Goal: Register for event/course

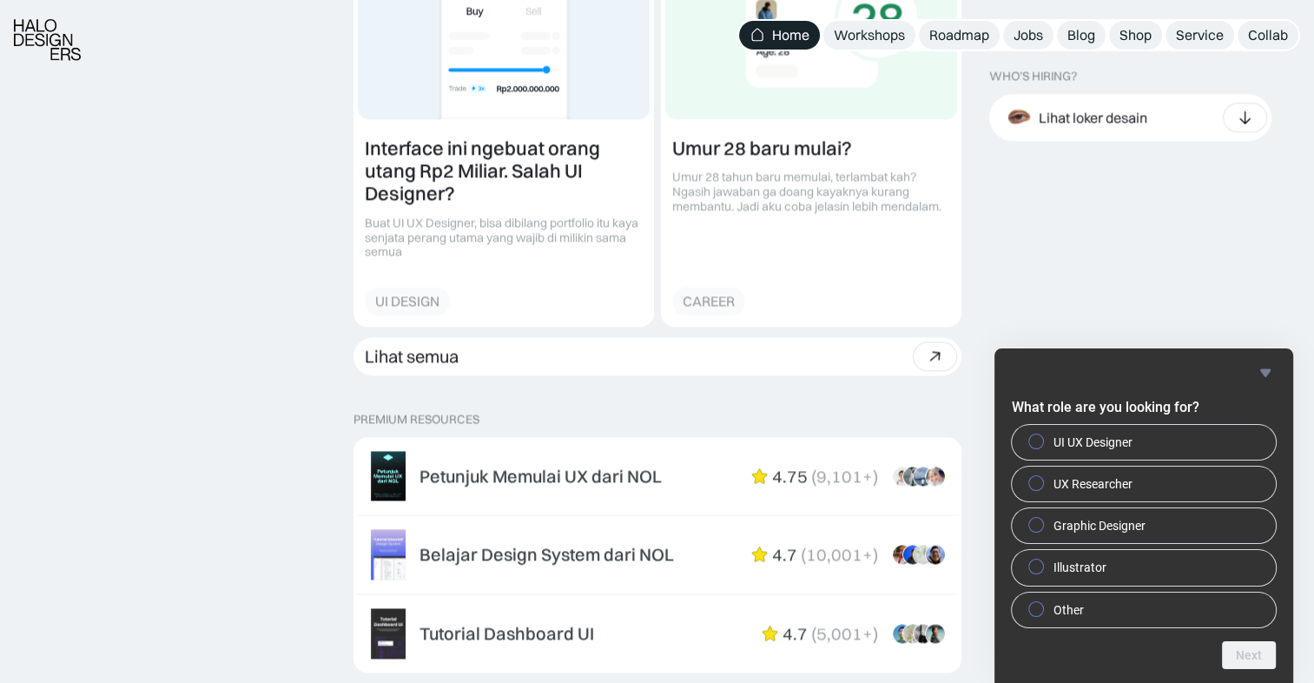
scroll to position [2779, 0]
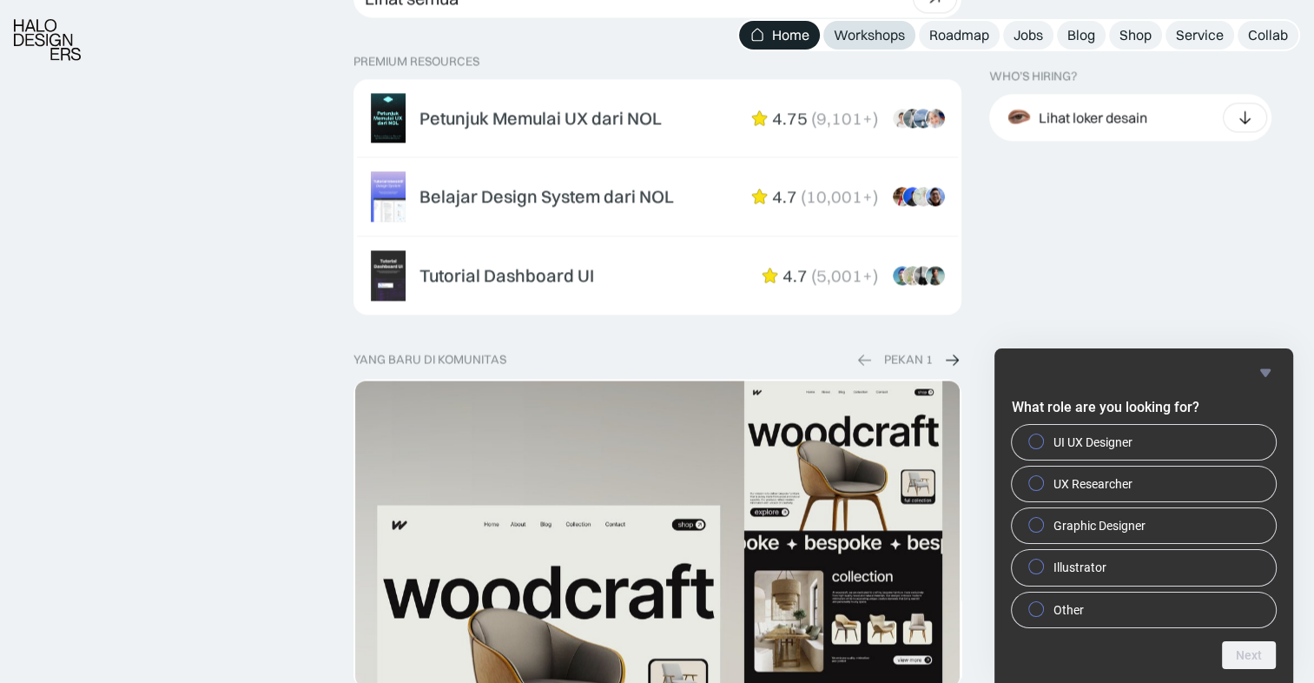
click at [868, 34] on div "Workshops" at bounding box center [869, 35] width 71 height 18
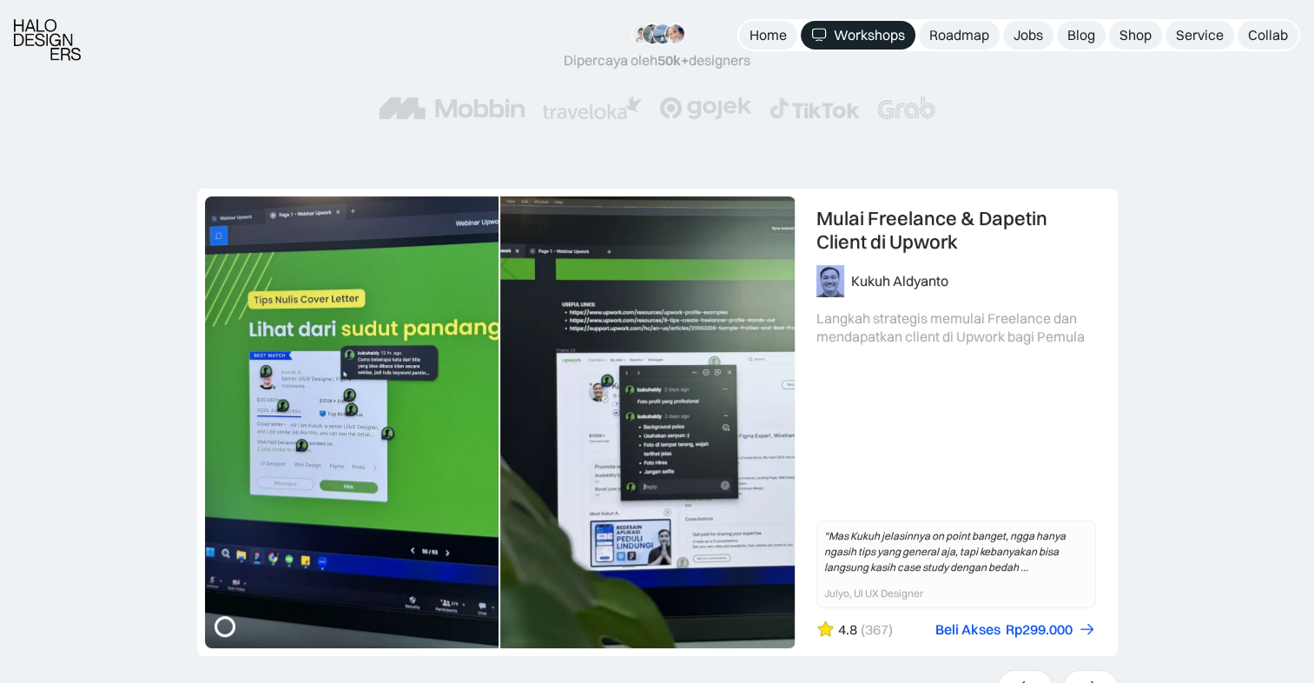
scroll to position [347, 0]
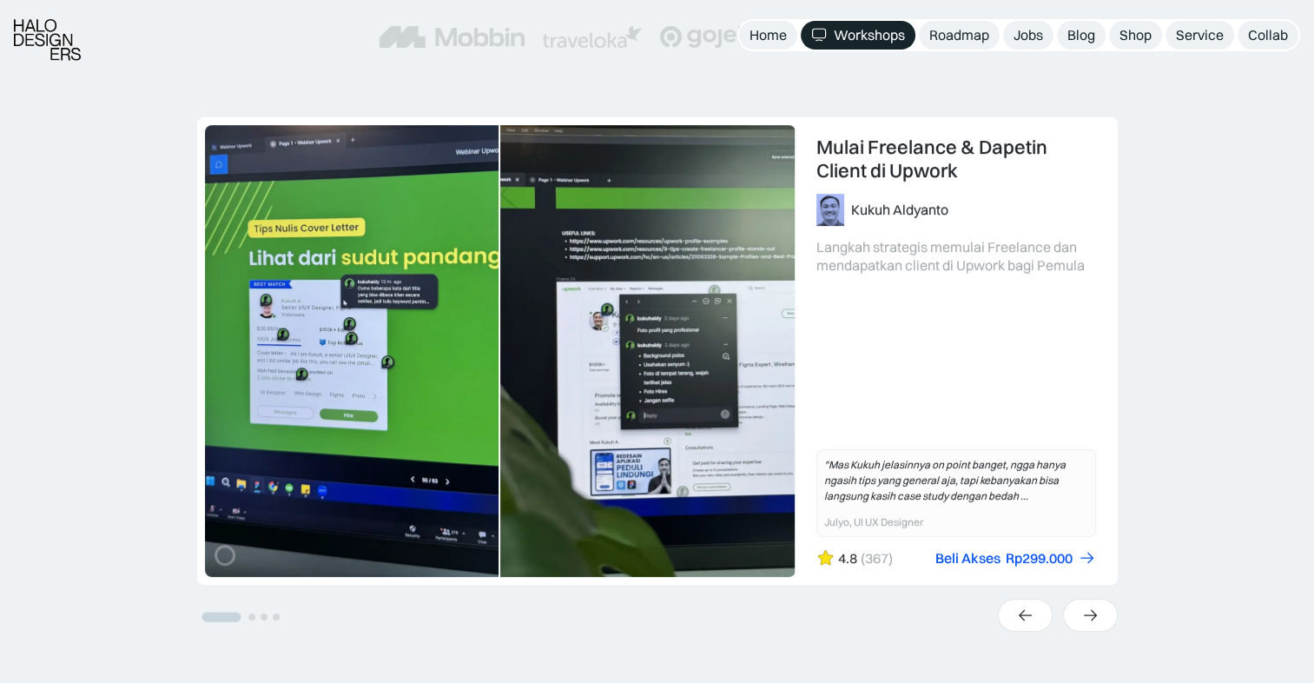
click at [934, 290] on link "1 of 4" at bounding box center [657, 350] width 919 height 465
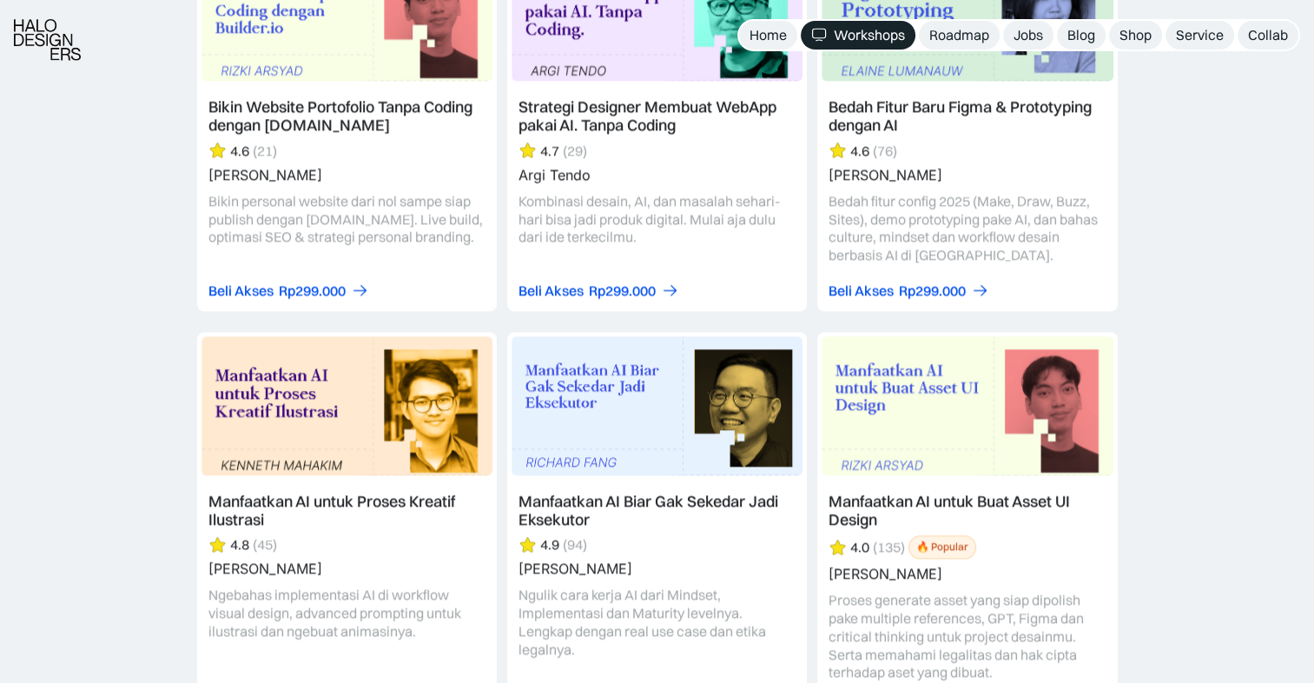
scroll to position [2258, 0]
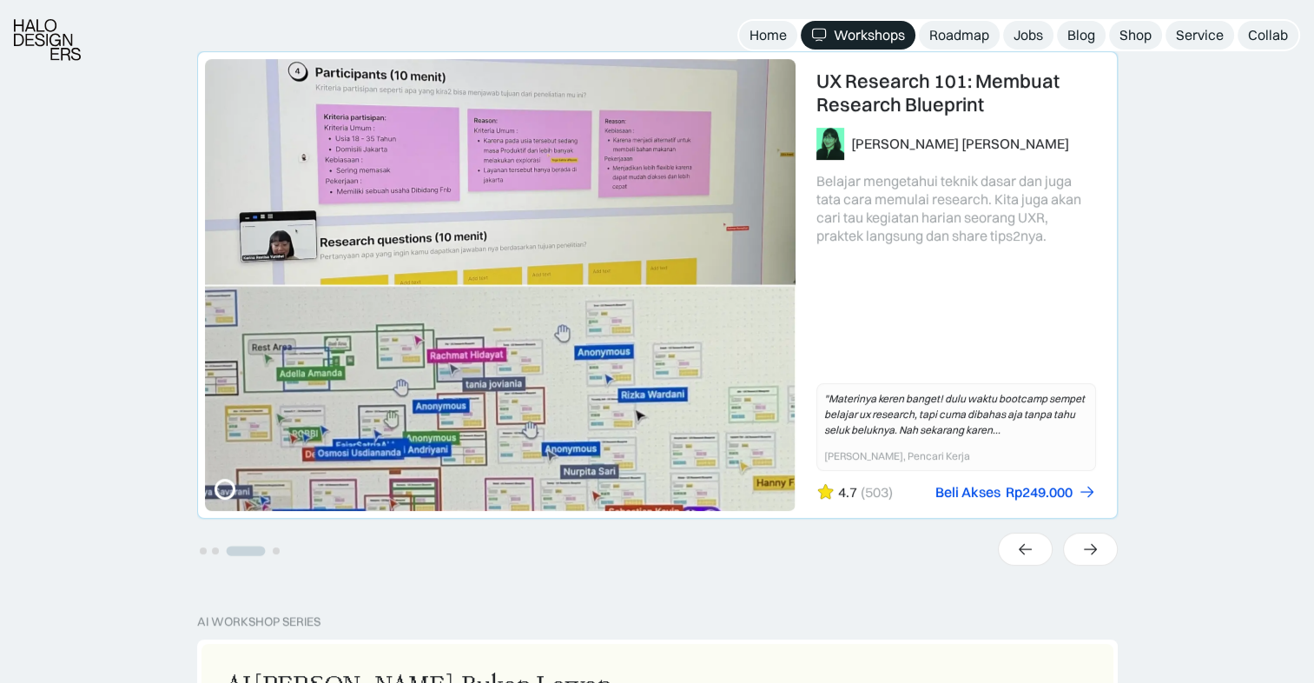
scroll to position [434, 0]
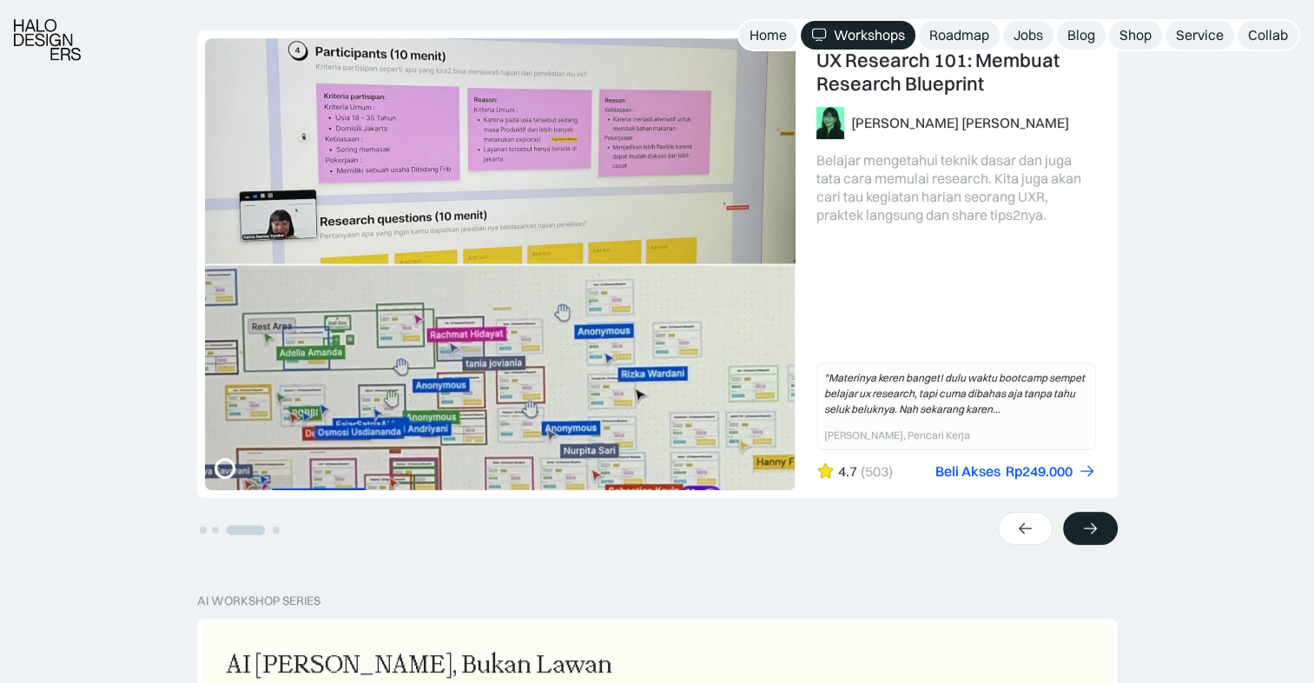
click at [1081, 529] on icon at bounding box center [1090, 527] width 18 height 17
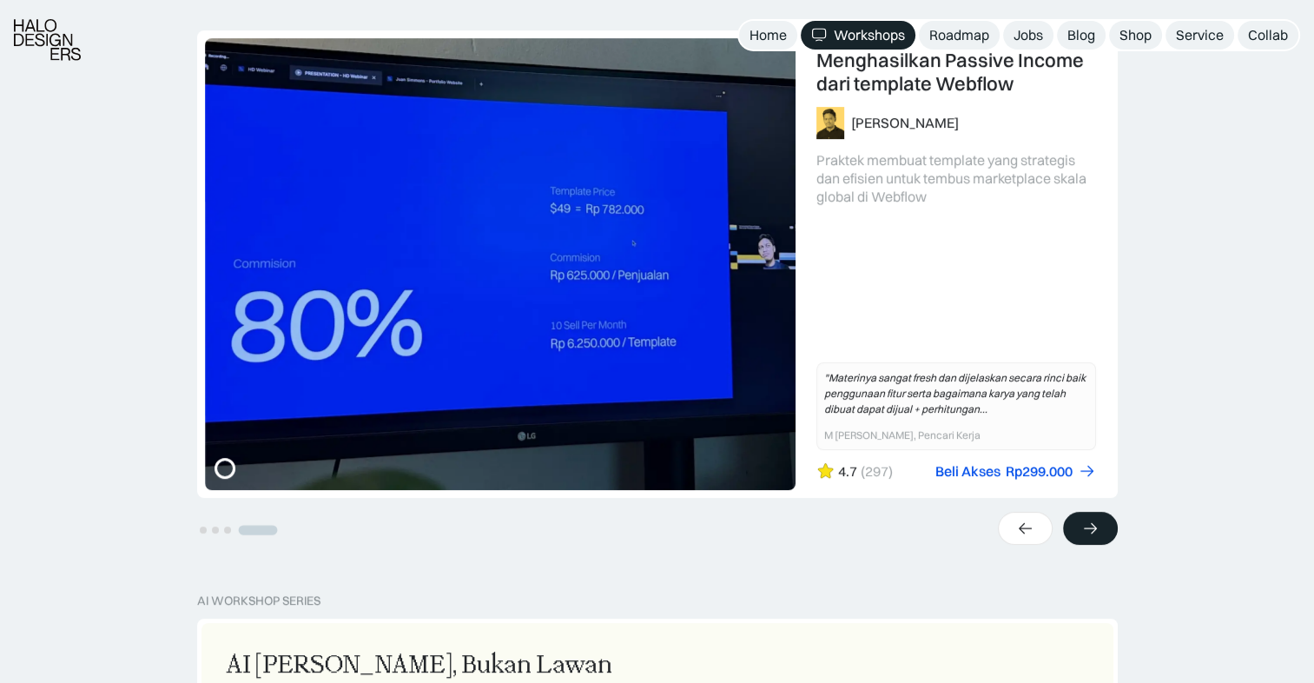
click at [1081, 529] on icon at bounding box center [1090, 527] width 18 height 17
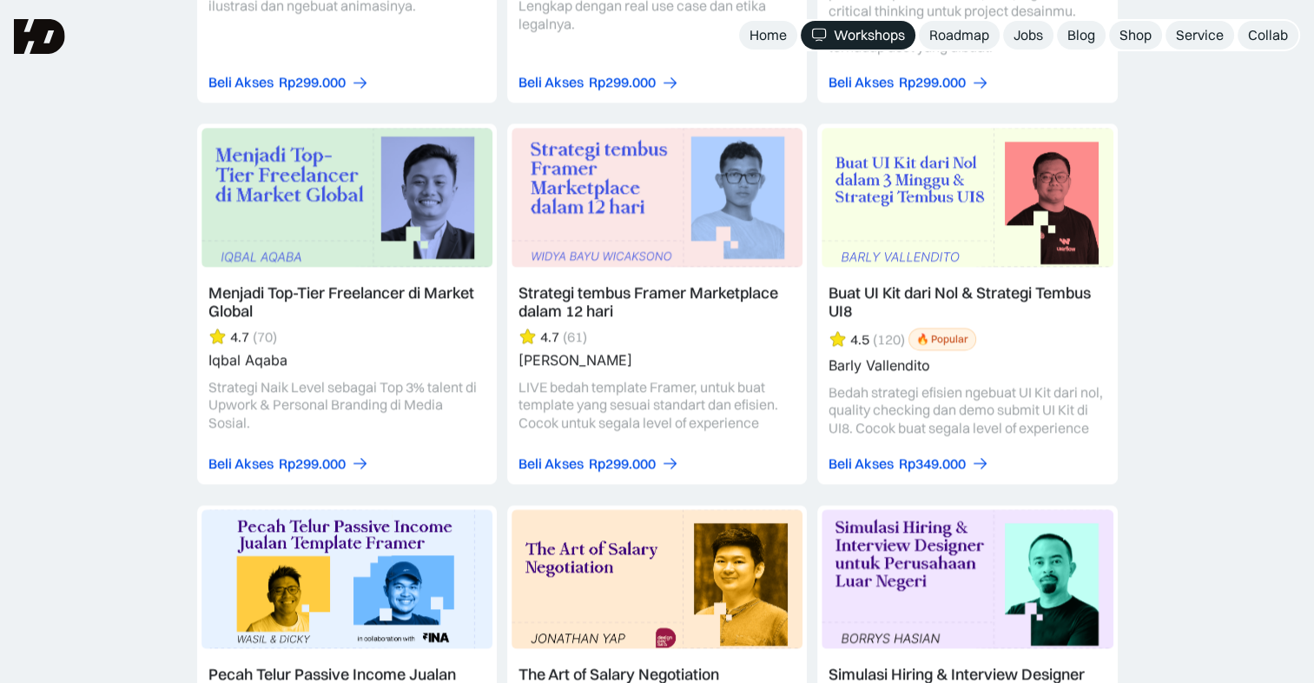
scroll to position [2692, 0]
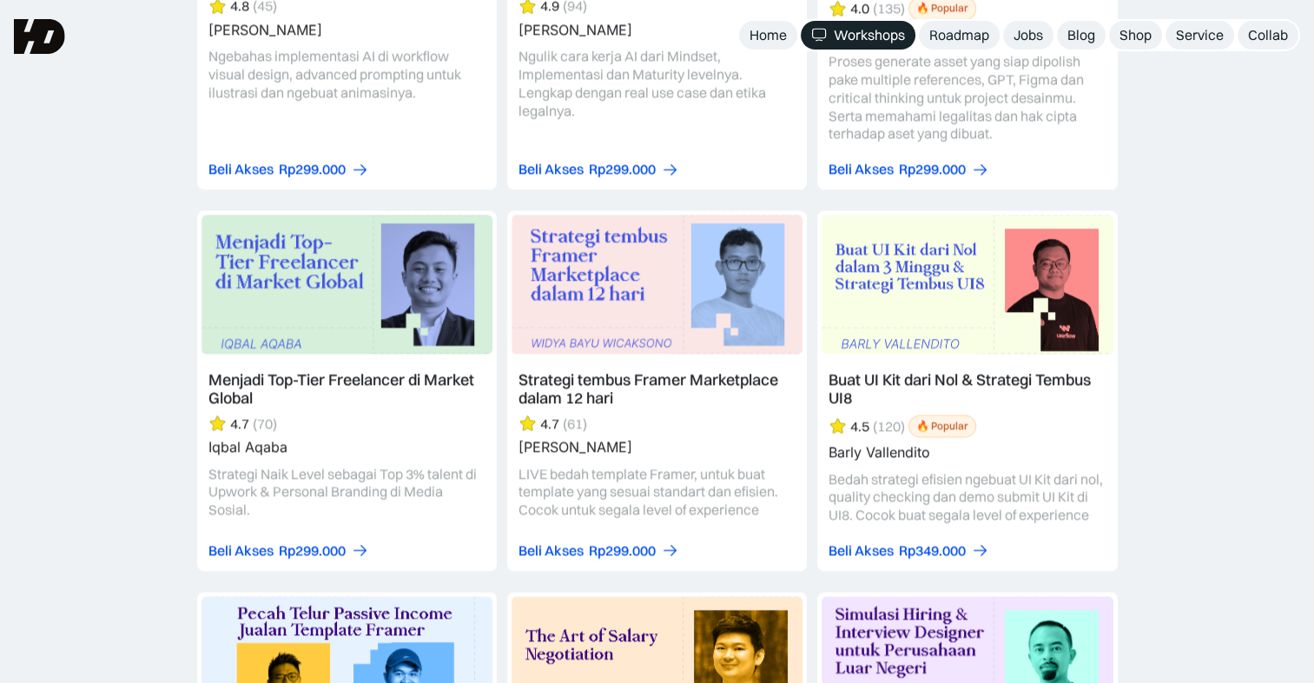
click at [981, 373] on link at bounding box center [967, 390] width 300 height 360
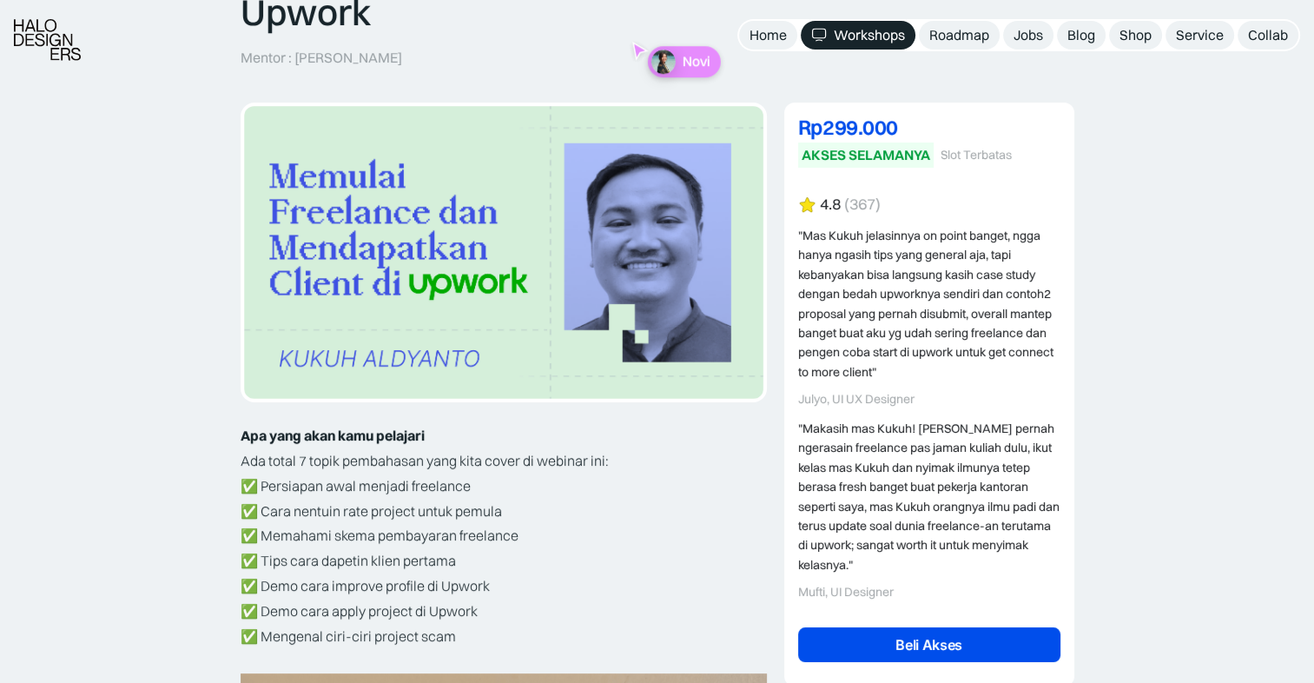
scroll to position [261, 0]
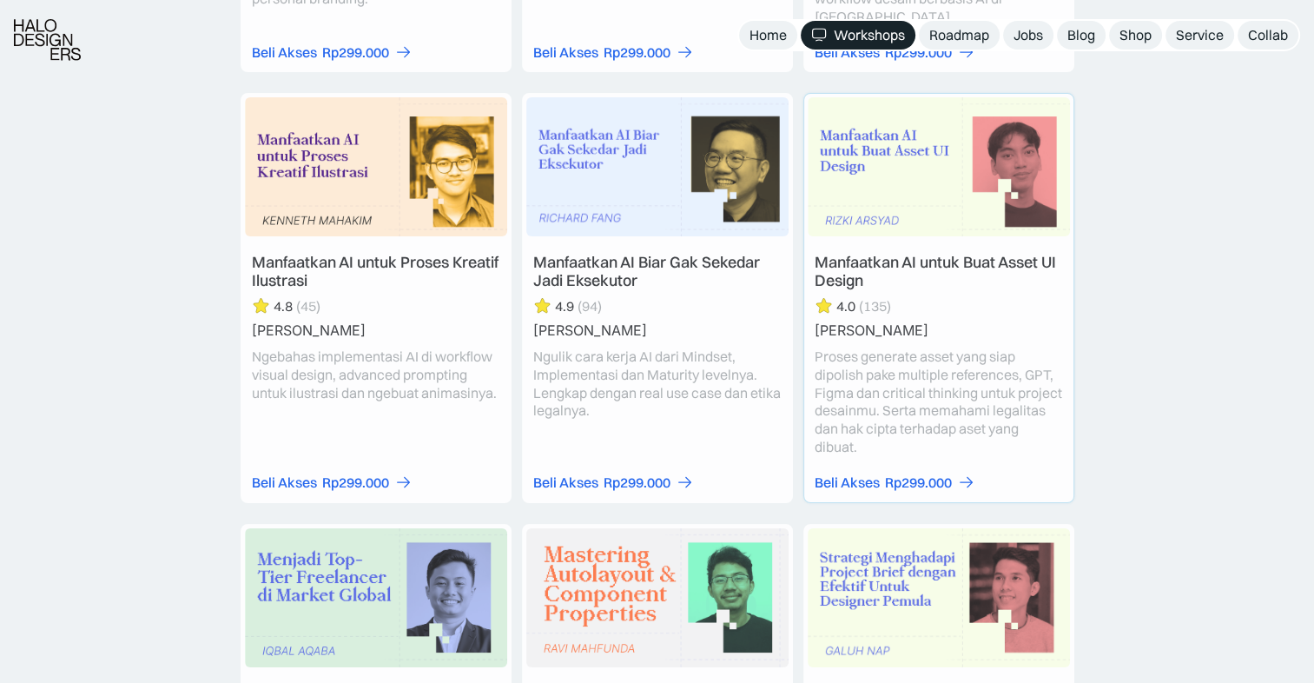
scroll to position [4950, 0]
